Goal: Information Seeking & Learning: Learn about a topic

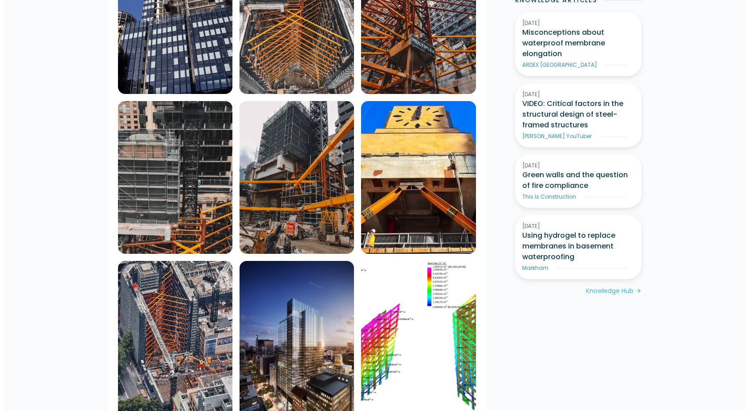
scroll to position [712, 0]
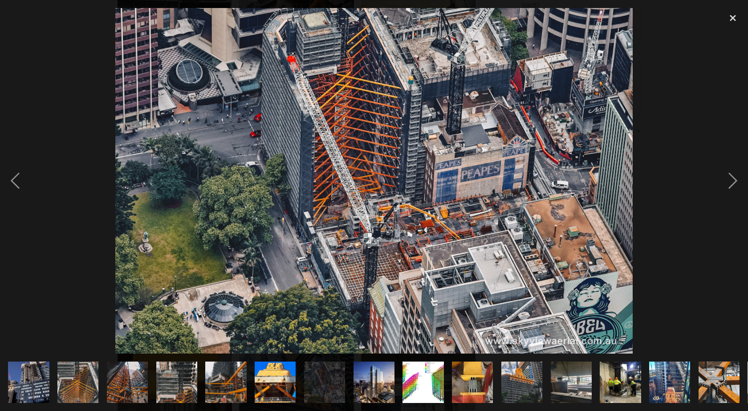
click at [130, 369] on img at bounding box center [128, 381] width 62 height 41
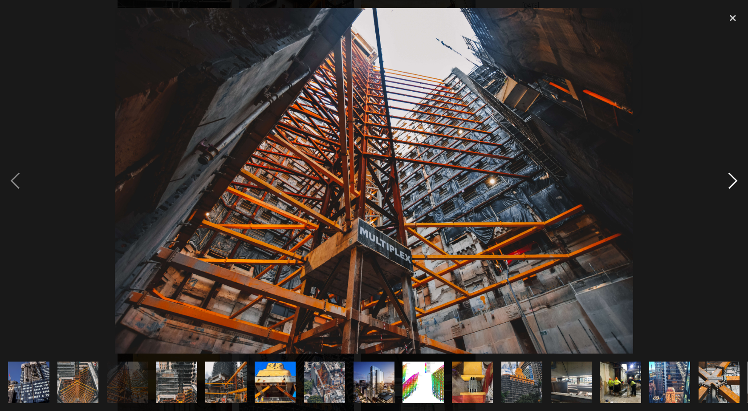
click at [735, 179] on div at bounding box center [732, 180] width 30 height 345
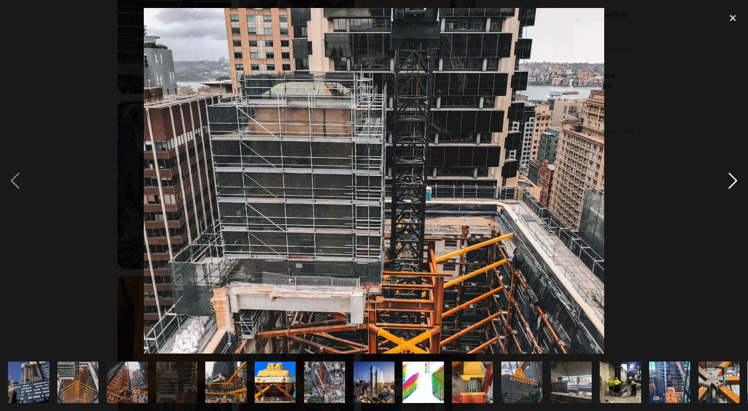
click at [735, 179] on div at bounding box center [732, 180] width 30 height 345
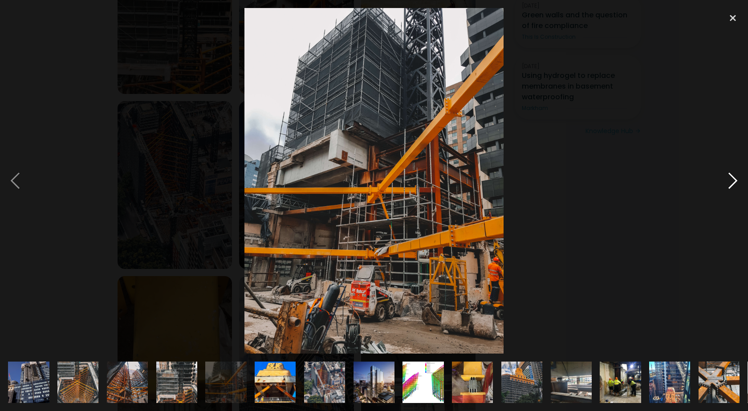
click at [735, 179] on div at bounding box center [732, 180] width 30 height 345
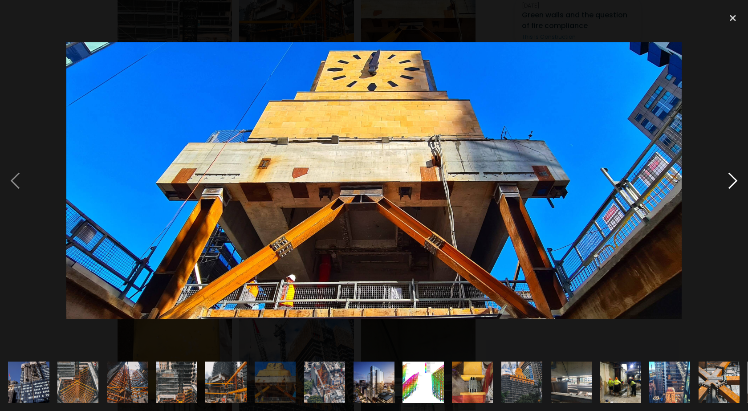
click at [735, 179] on div at bounding box center [732, 180] width 30 height 345
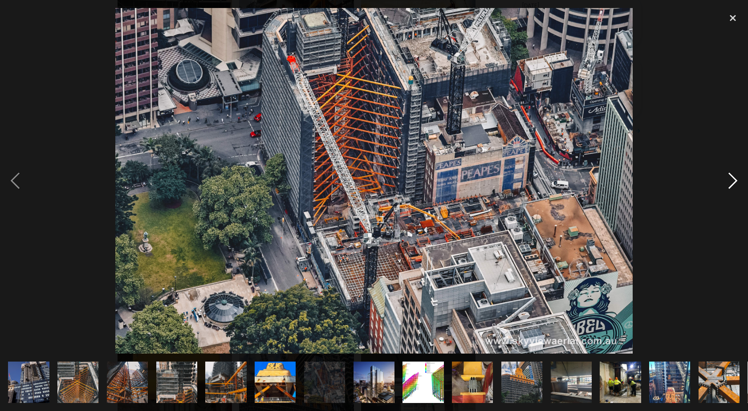
click at [734, 179] on div at bounding box center [732, 180] width 30 height 345
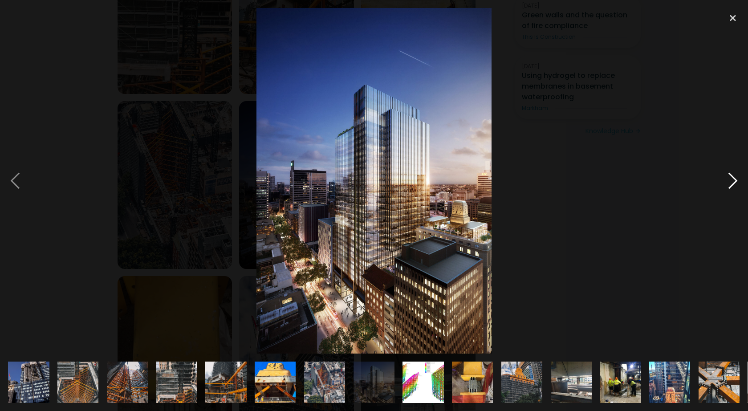
click at [734, 179] on div at bounding box center [732, 180] width 30 height 345
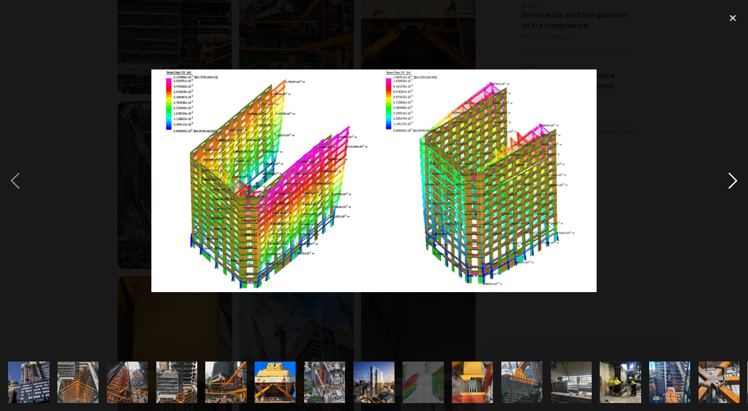
click at [722, 186] on div at bounding box center [732, 180] width 30 height 345
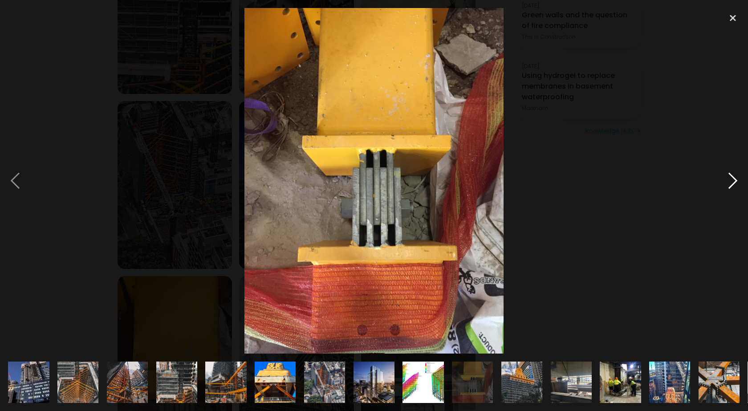
click at [726, 182] on div at bounding box center [732, 180] width 30 height 345
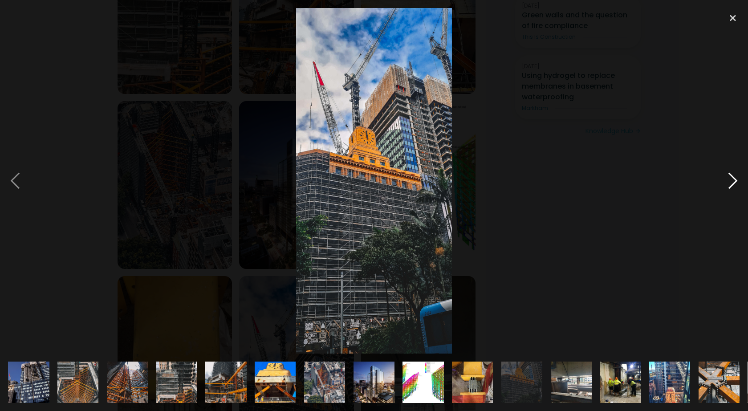
click at [733, 181] on div at bounding box center [732, 180] width 30 height 345
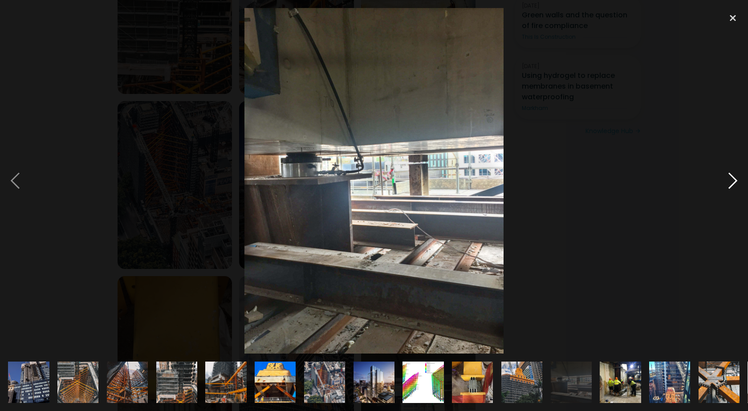
click at [728, 182] on div at bounding box center [732, 180] width 30 height 345
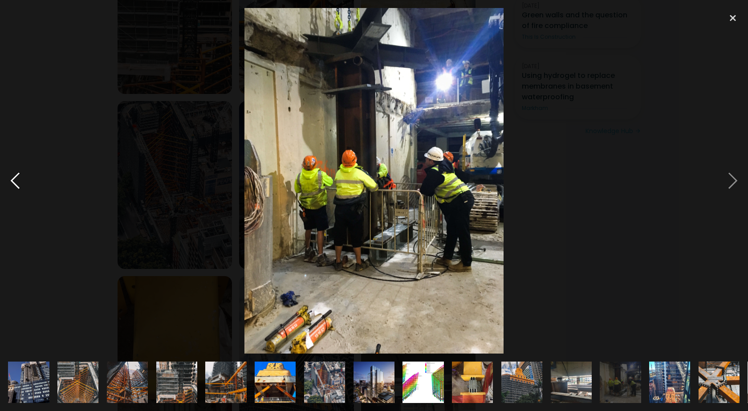
click at [18, 182] on div at bounding box center [15, 180] width 30 height 345
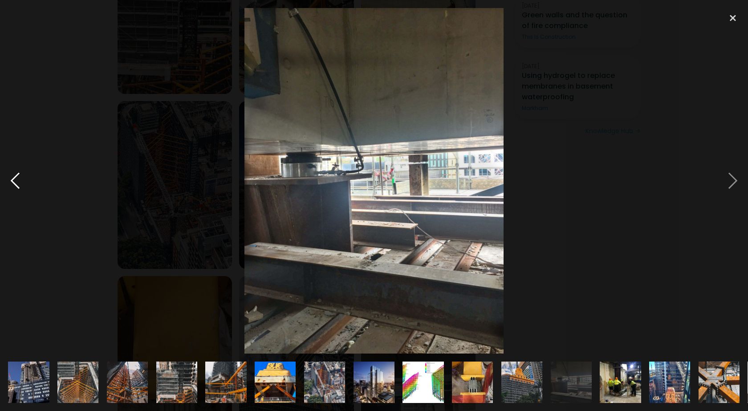
click at [18, 182] on div at bounding box center [15, 180] width 30 height 345
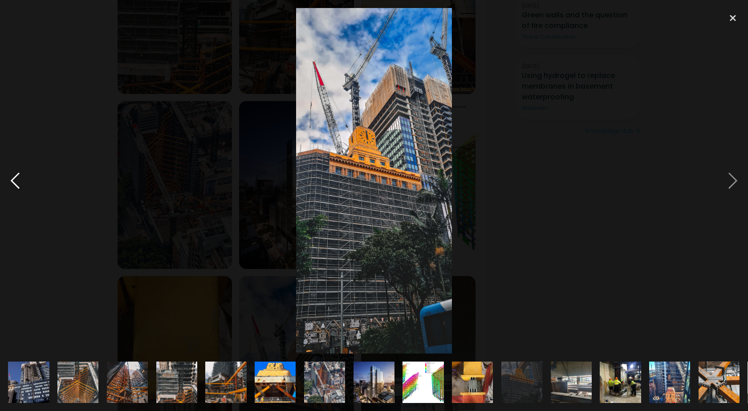
click at [18, 182] on div at bounding box center [15, 180] width 30 height 345
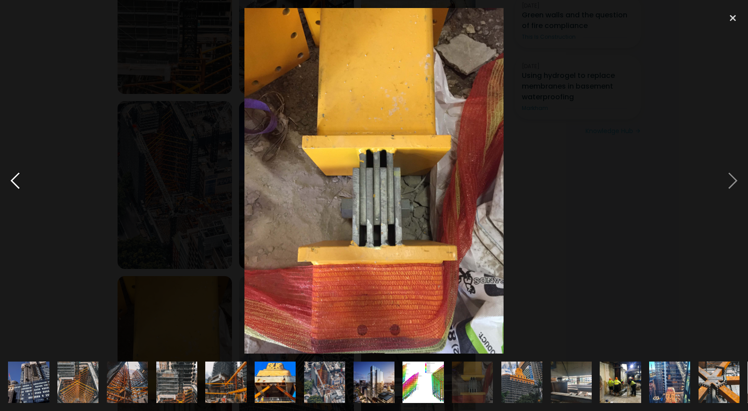
click at [18, 182] on div at bounding box center [15, 180] width 30 height 345
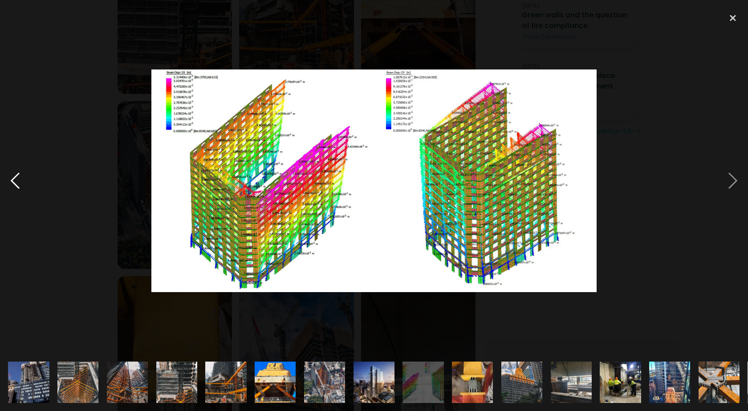
click at [18, 182] on div at bounding box center [15, 180] width 30 height 345
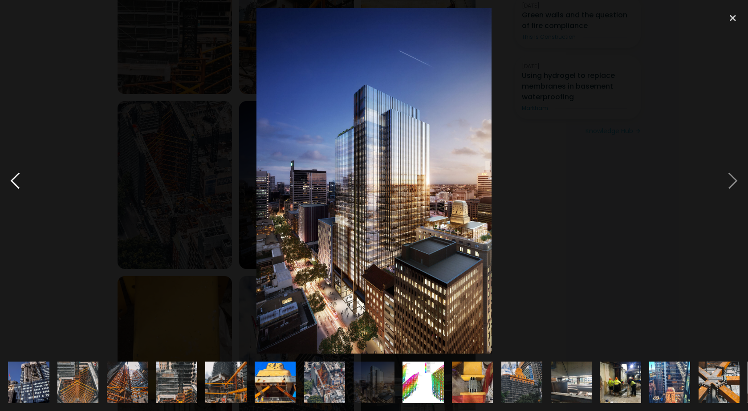
click at [18, 182] on div at bounding box center [15, 180] width 30 height 345
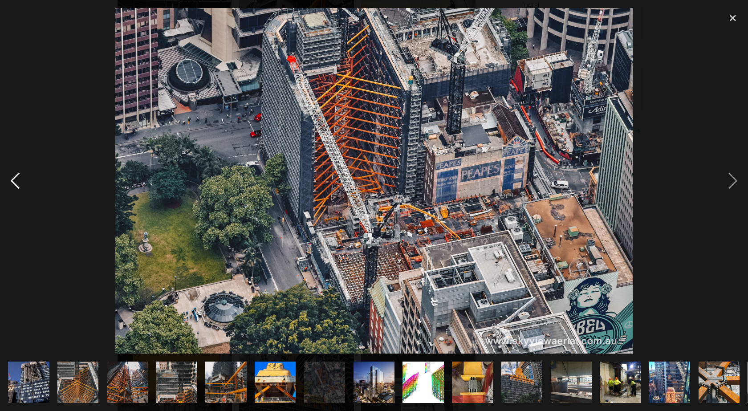
click at [18, 178] on div at bounding box center [15, 180] width 30 height 345
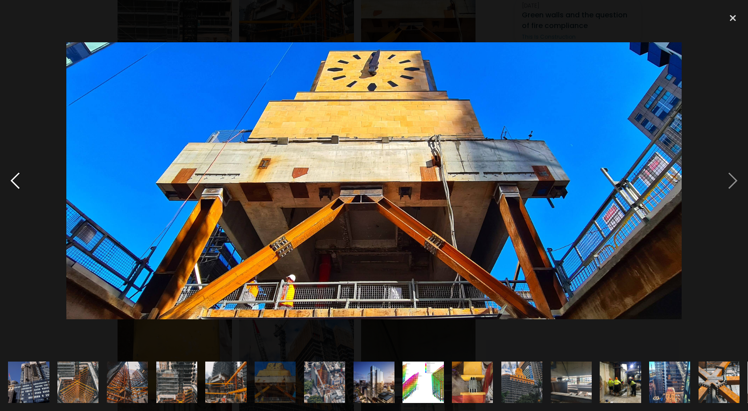
click at [18, 178] on div at bounding box center [15, 180] width 30 height 345
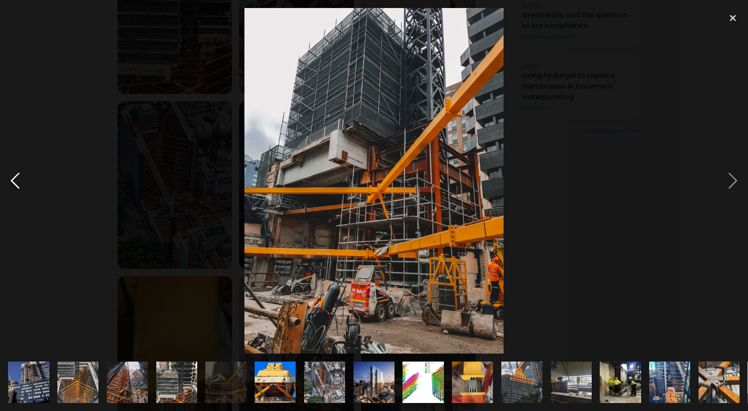
click at [18, 178] on div at bounding box center [15, 180] width 30 height 345
